Goal: Find specific page/section: Find specific page/section

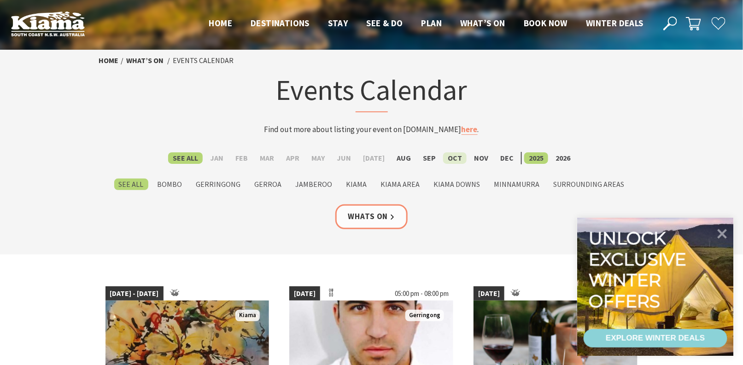
click at [450, 160] on label "Oct" at bounding box center [455, 159] width 24 height 12
click at [0, 0] on input "Oct" at bounding box center [0, 0] width 0 height 0
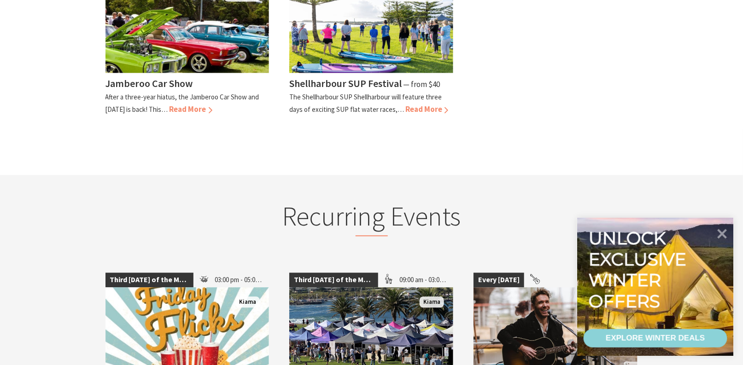
scroll to position [507, 0]
